Goal: Book appointment/travel/reservation

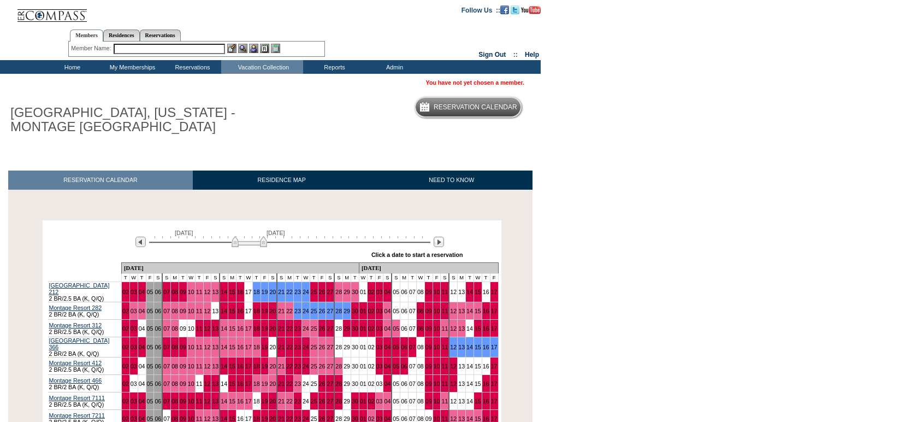
scroll to position [85, 0]
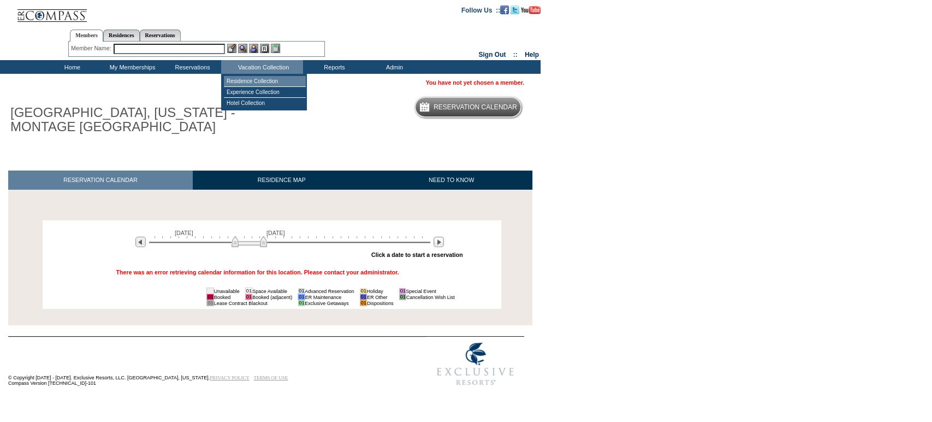
click at [265, 82] on td "Residence Collection" at bounding box center [265, 81] width 82 height 11
